Goal: Book appointment/travel/reservation

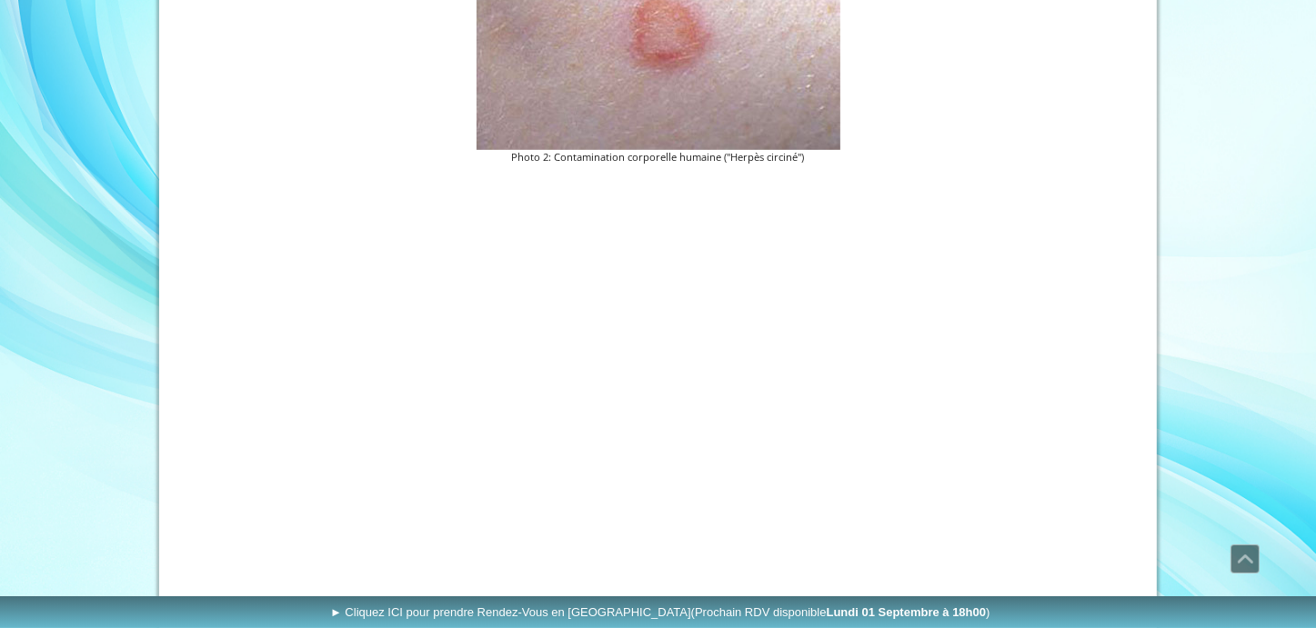
scroll to position [1055, 0]
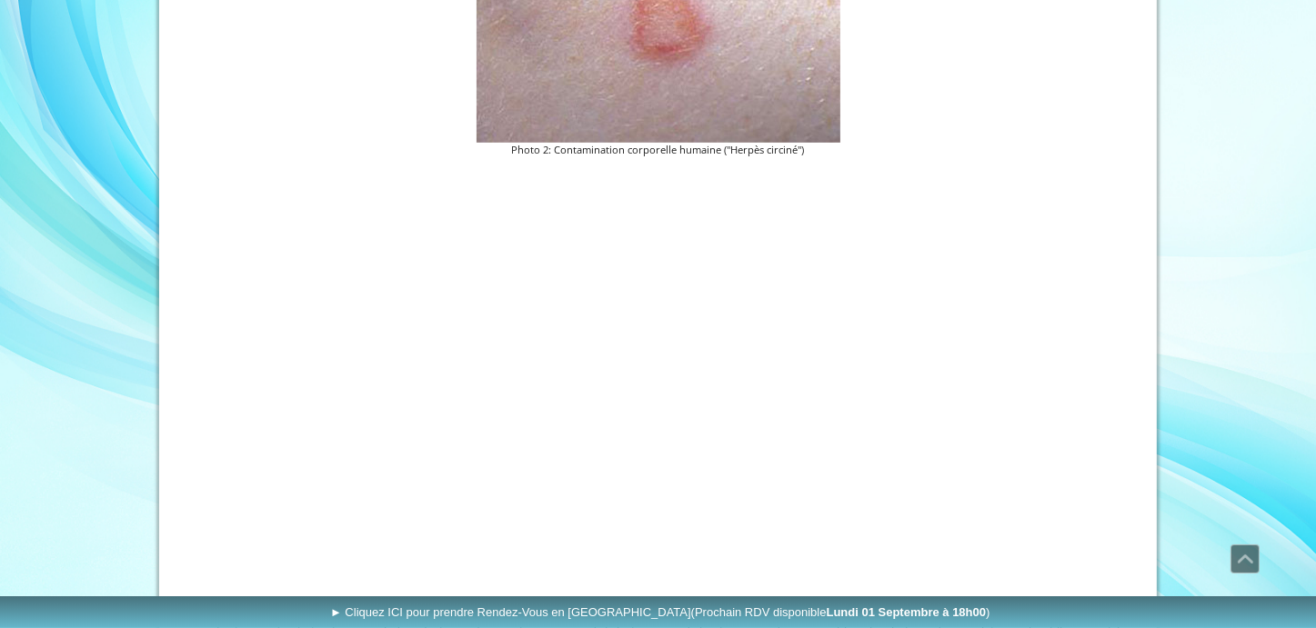
click at [997, 336] on div at bounding box center [658, 376] width 946 height 426
click at [896, 105] on figure "Photo 2: Contamination corporelle humaine ("Herpès circiné")" at bounding box center [658, 31] width 937 height 255
click at [955, 142] on figure "Photo 2: Contamination corporelle humaine ("Herpès circiné")" at bounding box center [658, 31] width 937 height 255
click at [975, 158] on figure "Photo 2: Contamination corporelle humaine ("Herpès circiné")" at bounding box center [658, 31] width 937 height 255
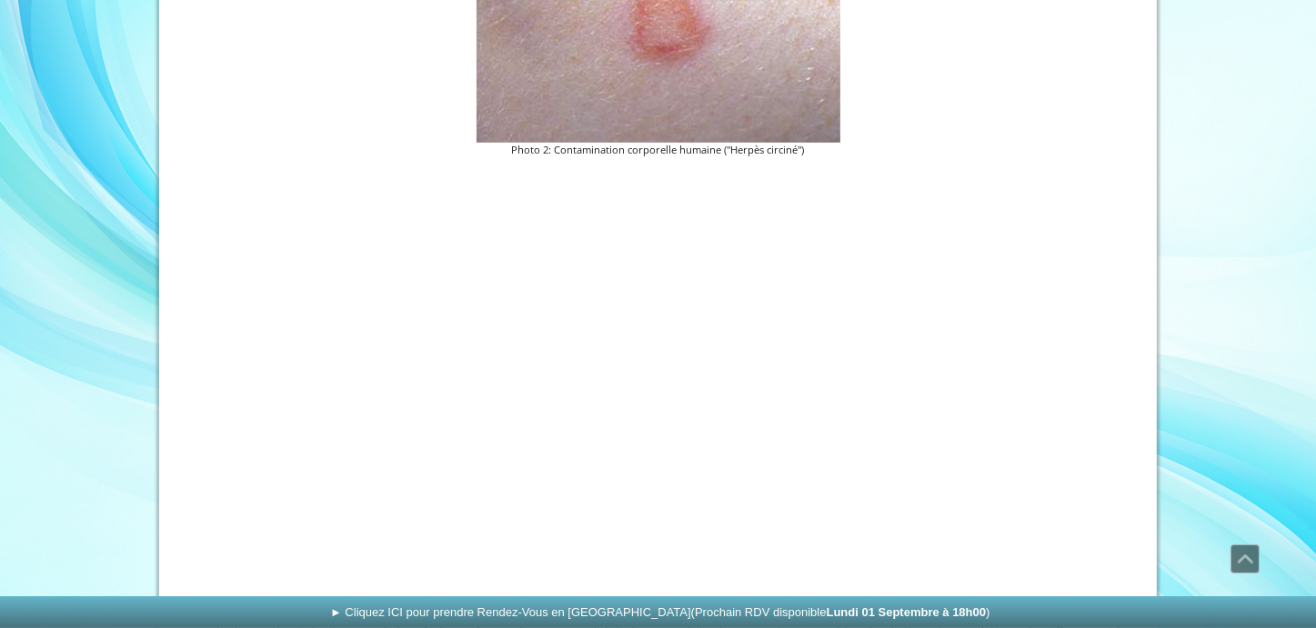
click at [402, 608] on span "► Cliquez ICI pour prendre Rendez-Vous en Ligne (Prochain RDV disponible [DATE]…" at bounding box center [660, 613] width 660 height 14
